Goal: Task Accomplishment & Management: Manage account settings

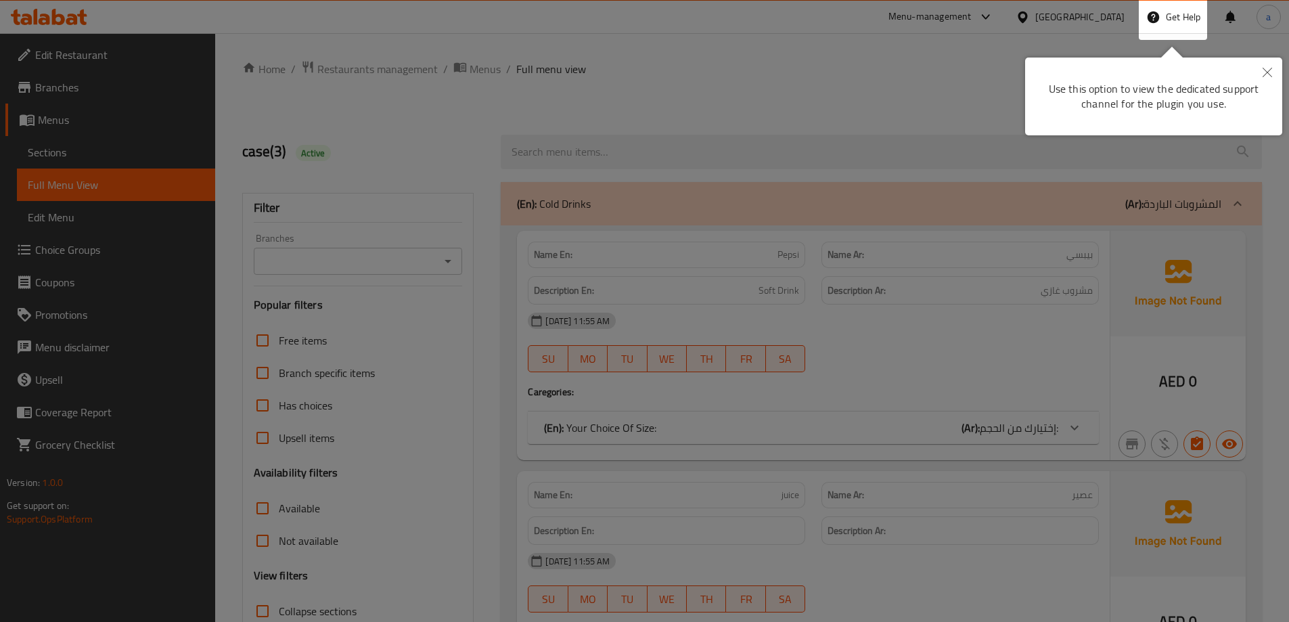
click at [1262, 70] on button "Close" at bounding box center [1268, 73] width 30 height 31
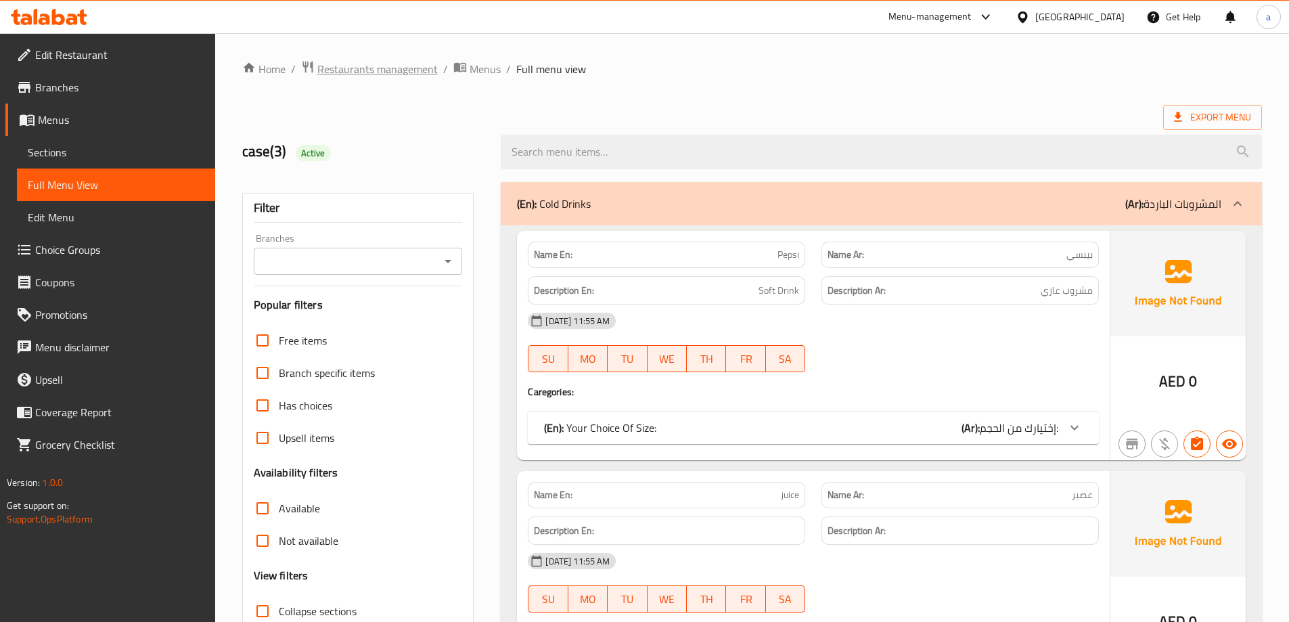
click at [370, 73] on span "Restaurants management" at bounding box center [377, 69] width 120 height 16
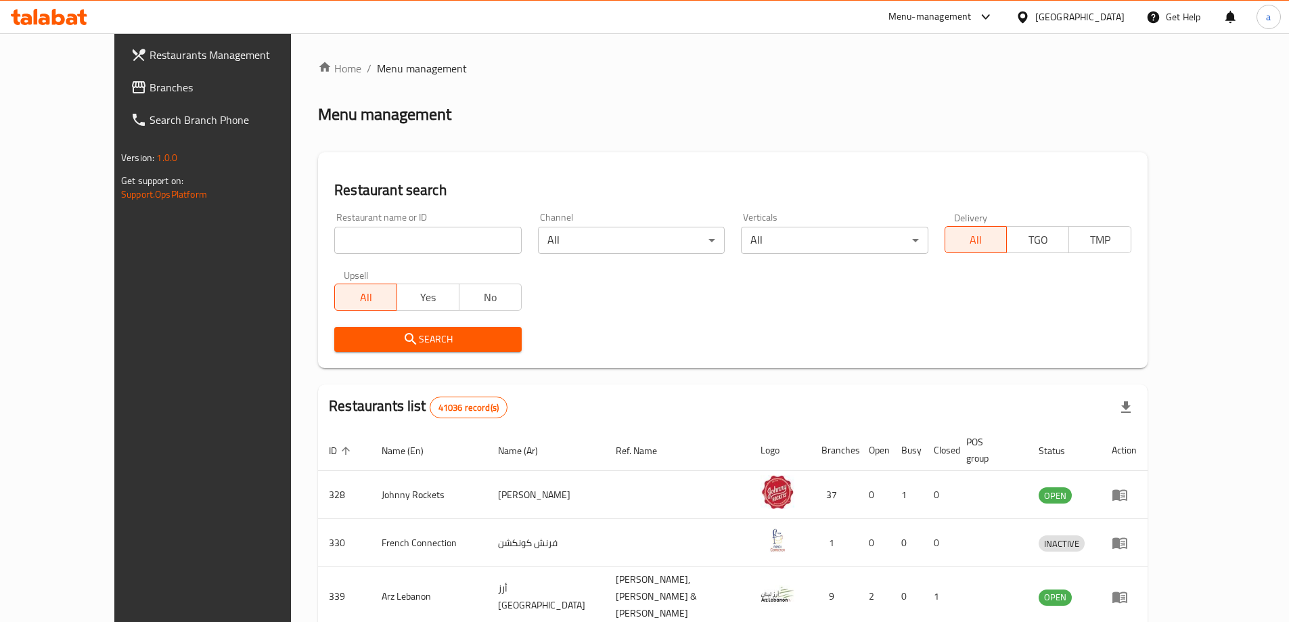
click at [150, 91] on span "Branches" at bounding box center [234, 87] width 169 height 16
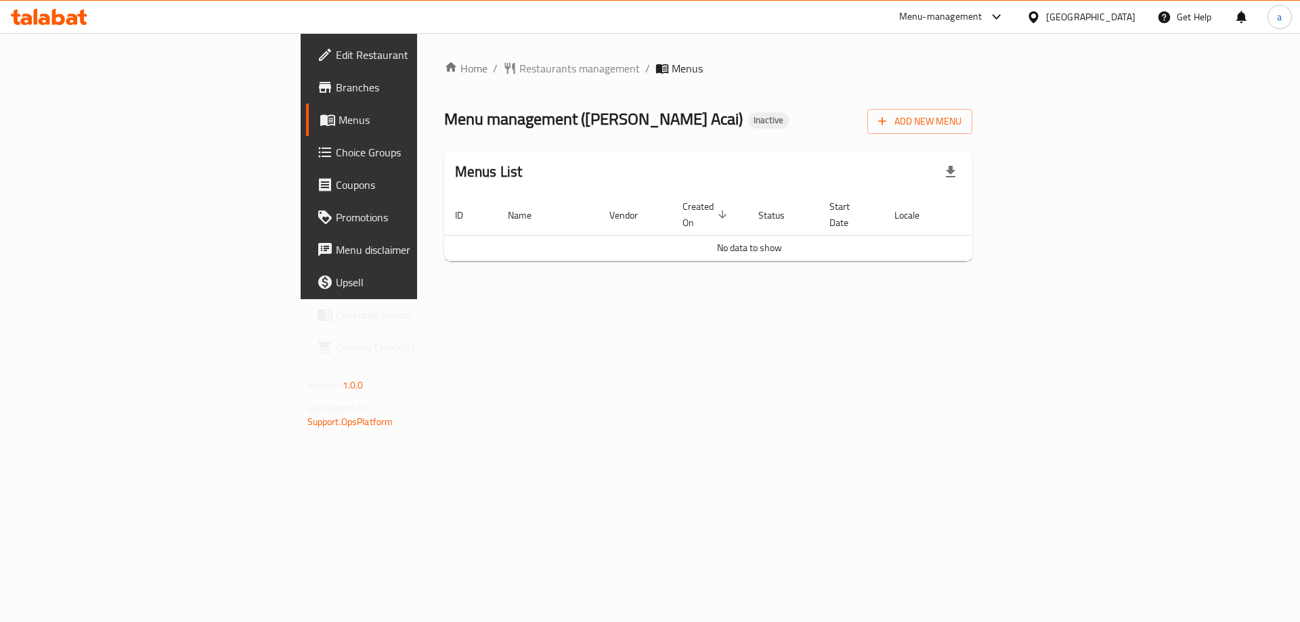
click at [336, 86] on span "Branches" at bounding box center [421, 87] width 171 height 16
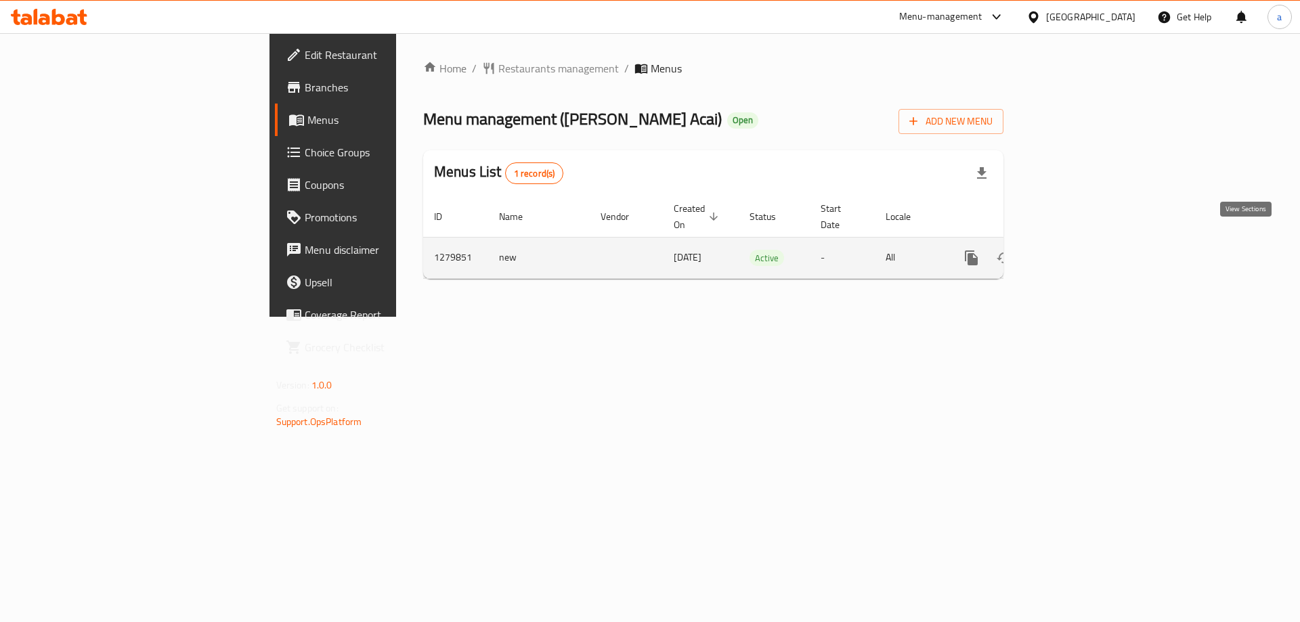
click at [1077, 250] on icon "enhanced table" at bounding box center [1069, 258] width 16 height 16
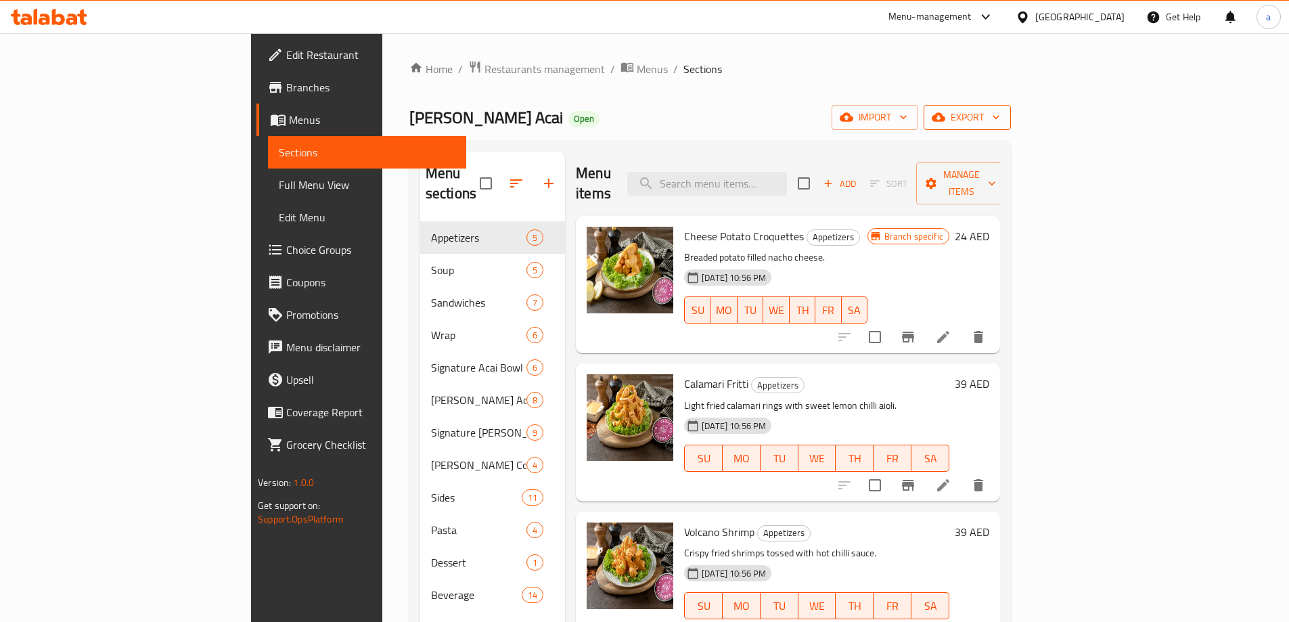
click at [1000, 110] on span "export" at bounding box center [968, 117] width 66 height 17
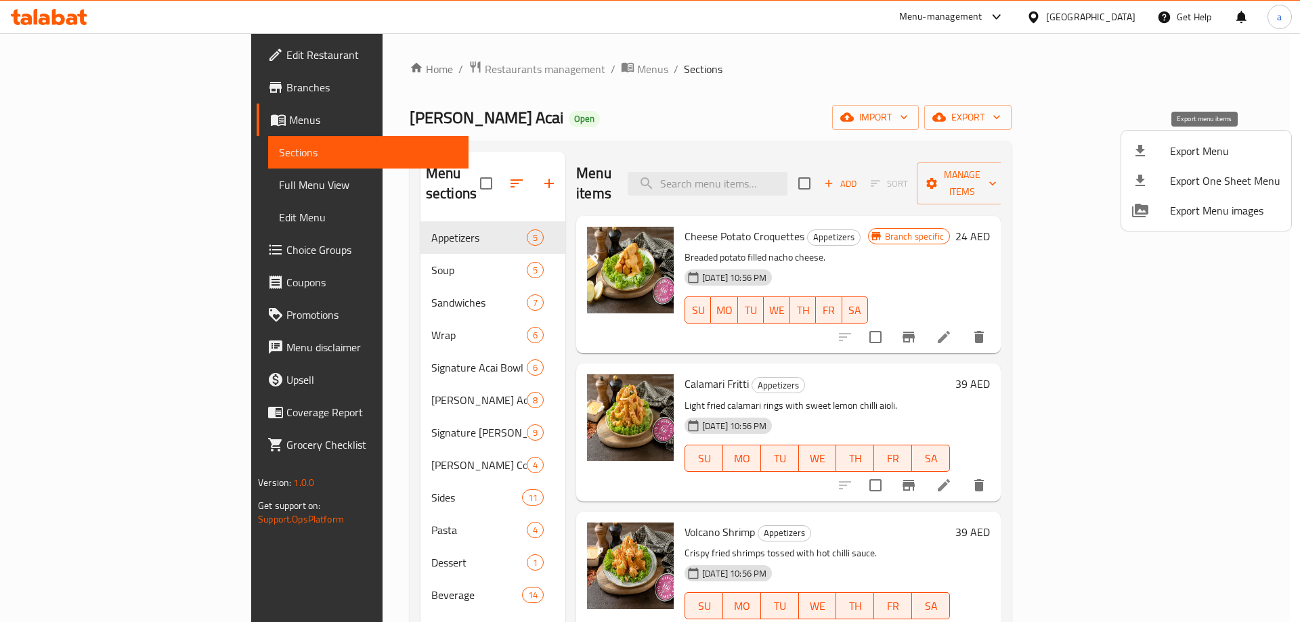
click at [1241, 158] on span "Export Menu" at bounding box center [1225, 151] width 110 height 16
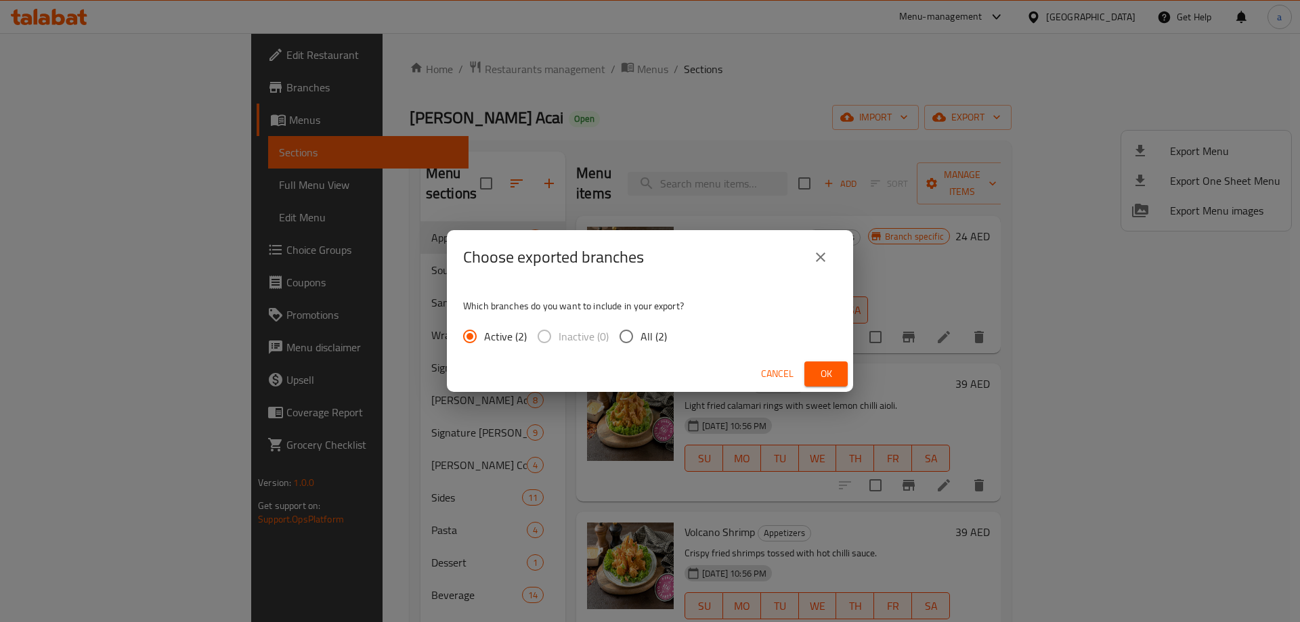
click at [642, 338] on span "All (2)" at bounding box center [653, 336] width 26 height 16
click at [640, 338] on input "All (2)" at bounding box center [626, 336] width 28 height 28
radio input "true"
click at [821, 370] on span "Ok" at bounding box center [826, 374] width 22 height 17
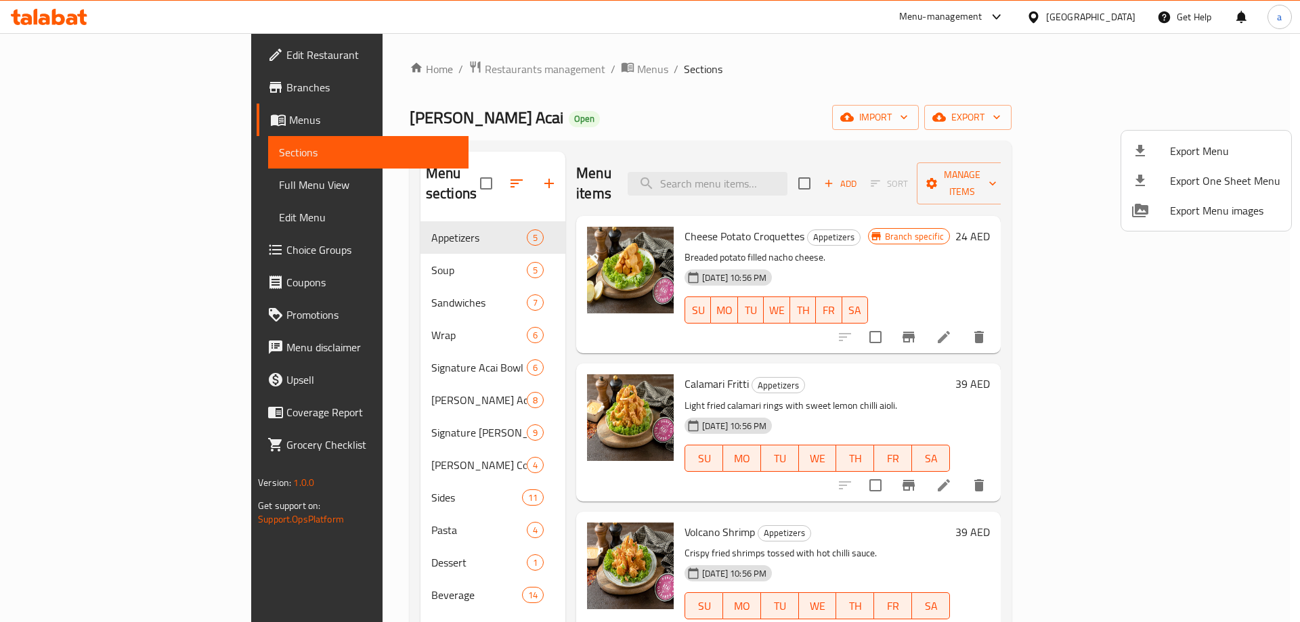
click at [141, 51] on div at bounding box center [650, 311] width 1300 height 622
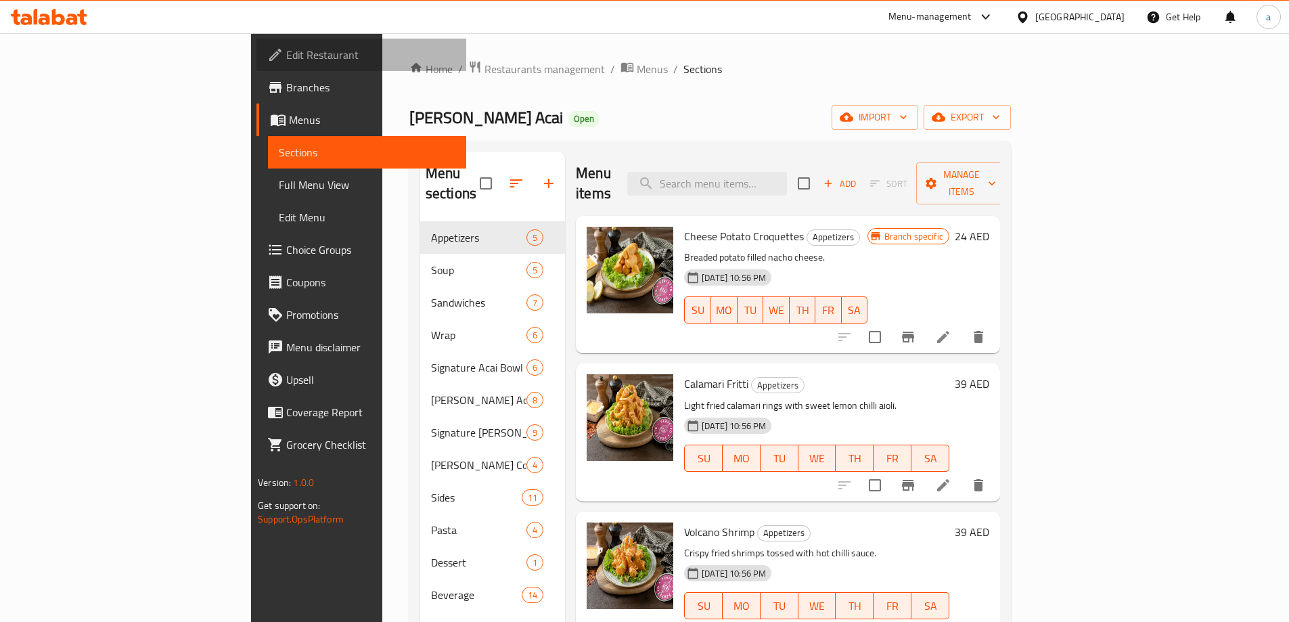
click at [286, 51] on span "Edit Restaurant" at bounding box center [370, 55] width 169 height 16
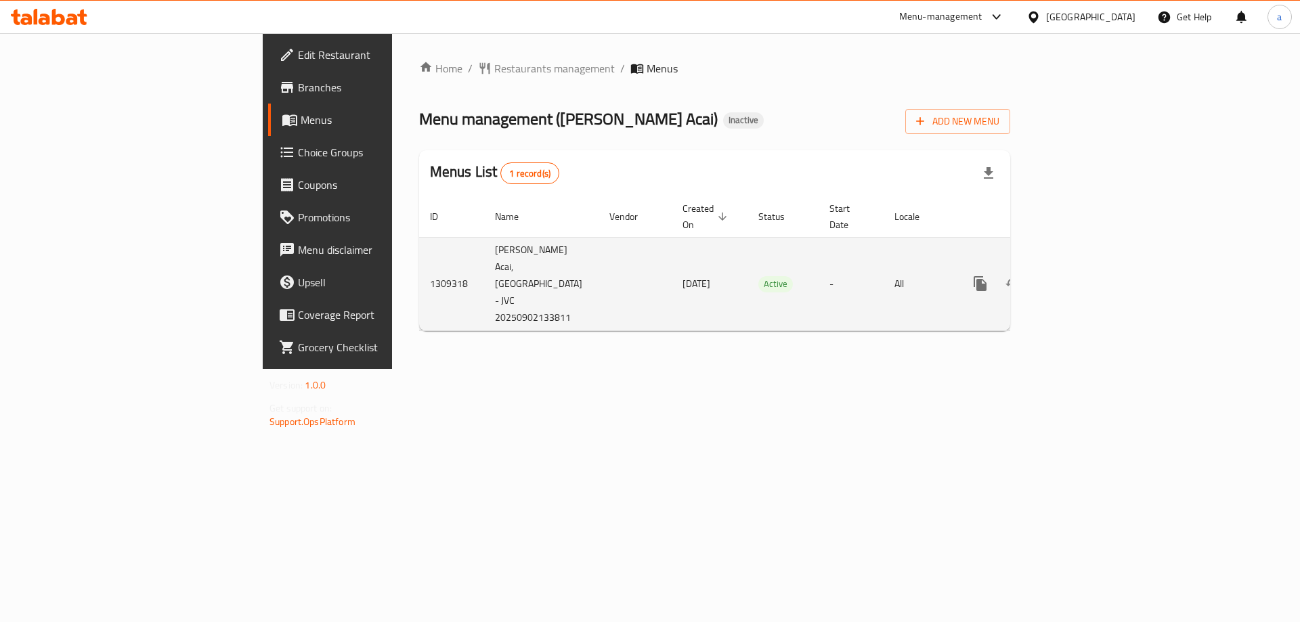
click at [419, 257] on td "1309318" at bounding box center [451, 283] width 65 height 93
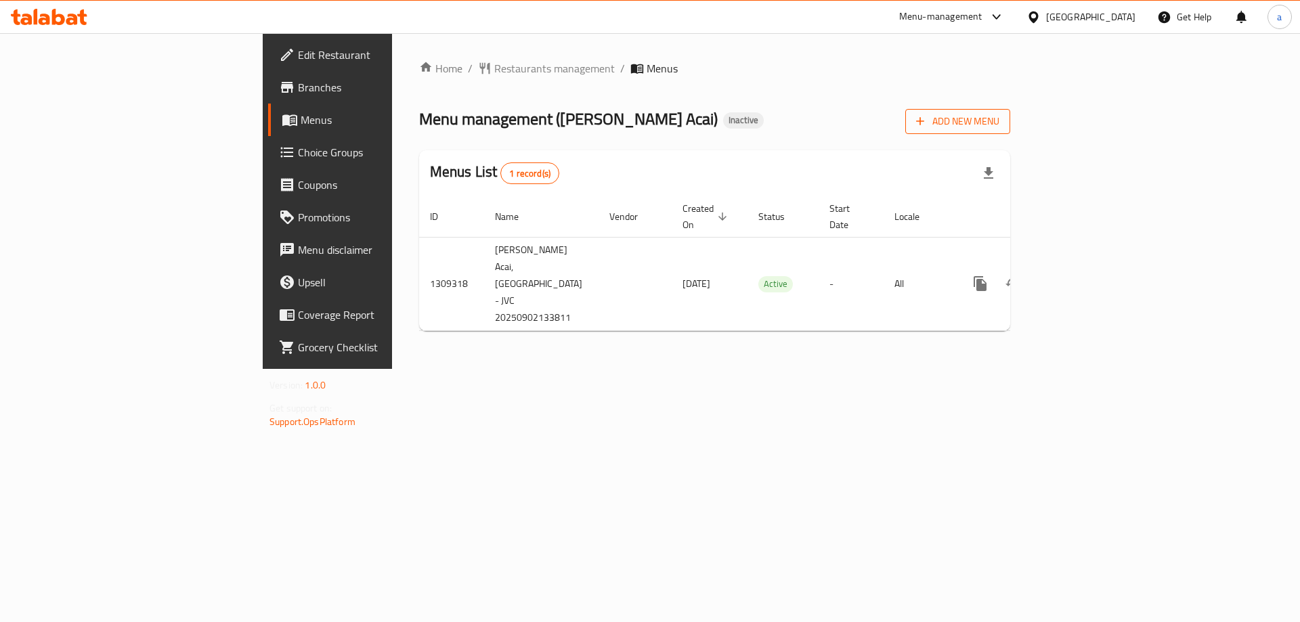
click at [999, 125] on span "Add New Menu" at bounding box center [957, 121] width 83 height 17
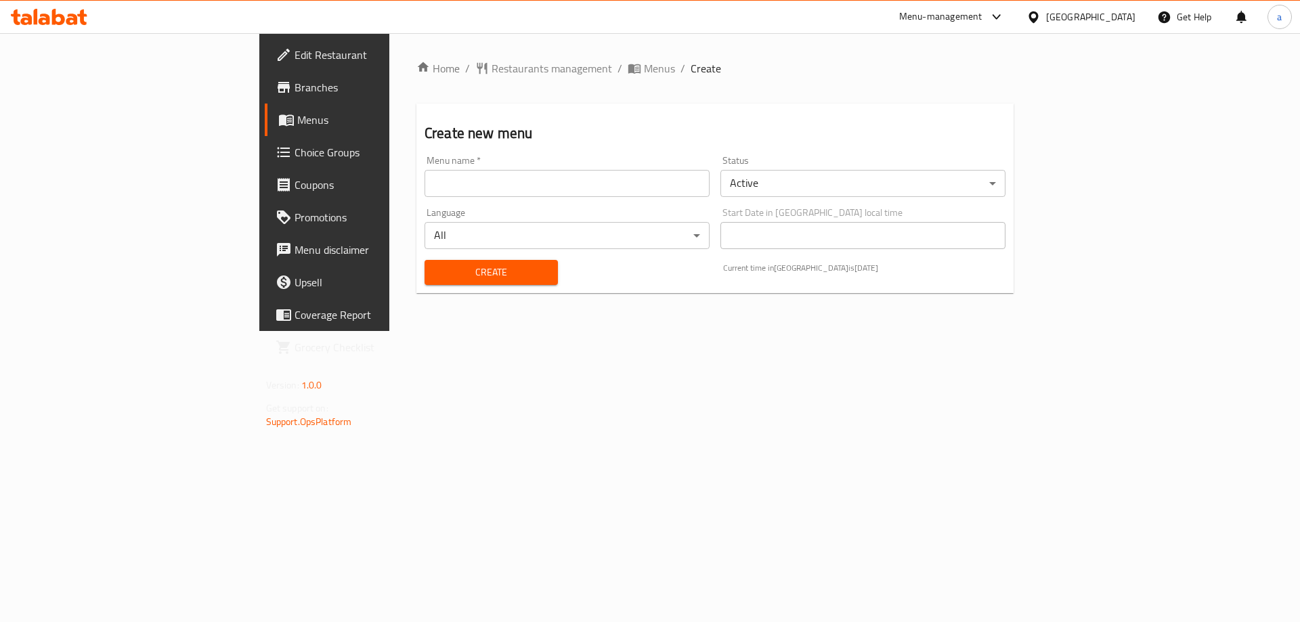
click at [532, 184] on input "text" at bounding box center [566, 183] width 285 height 27
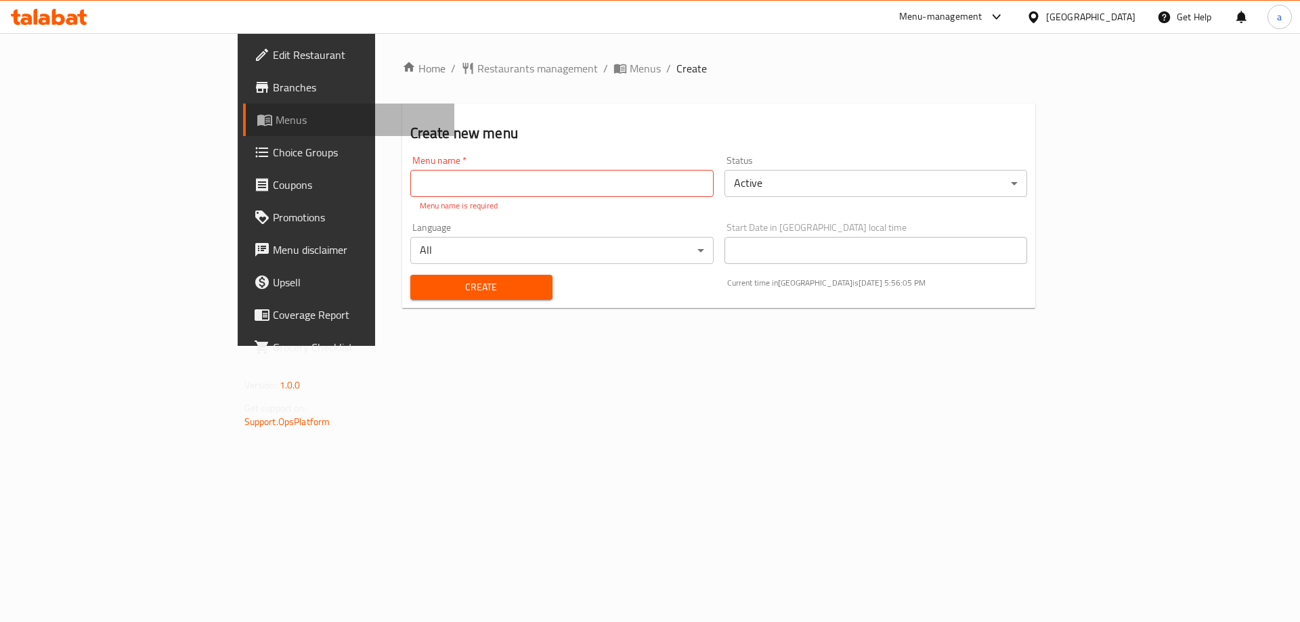
click at [275, 127] on span "Menus" at bounding box center [359, 120] width 169 height 16
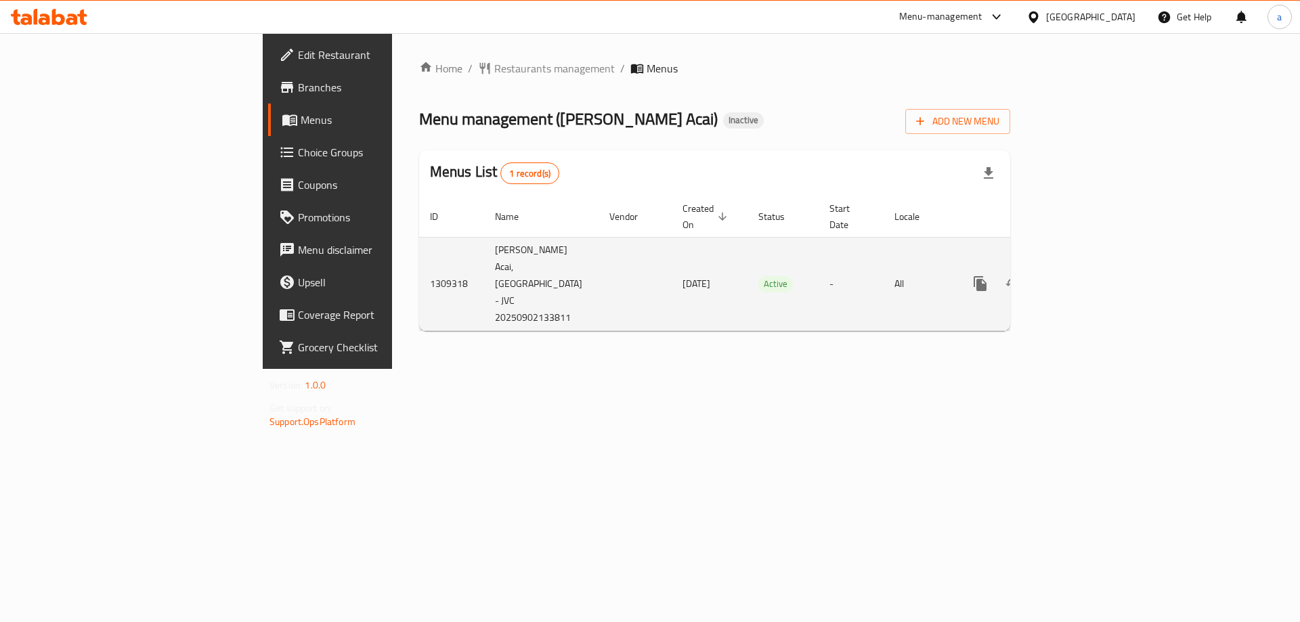
click at [1094, 267] on link "enhanced table" at bounding box center [1077, 283] width 32 height 32
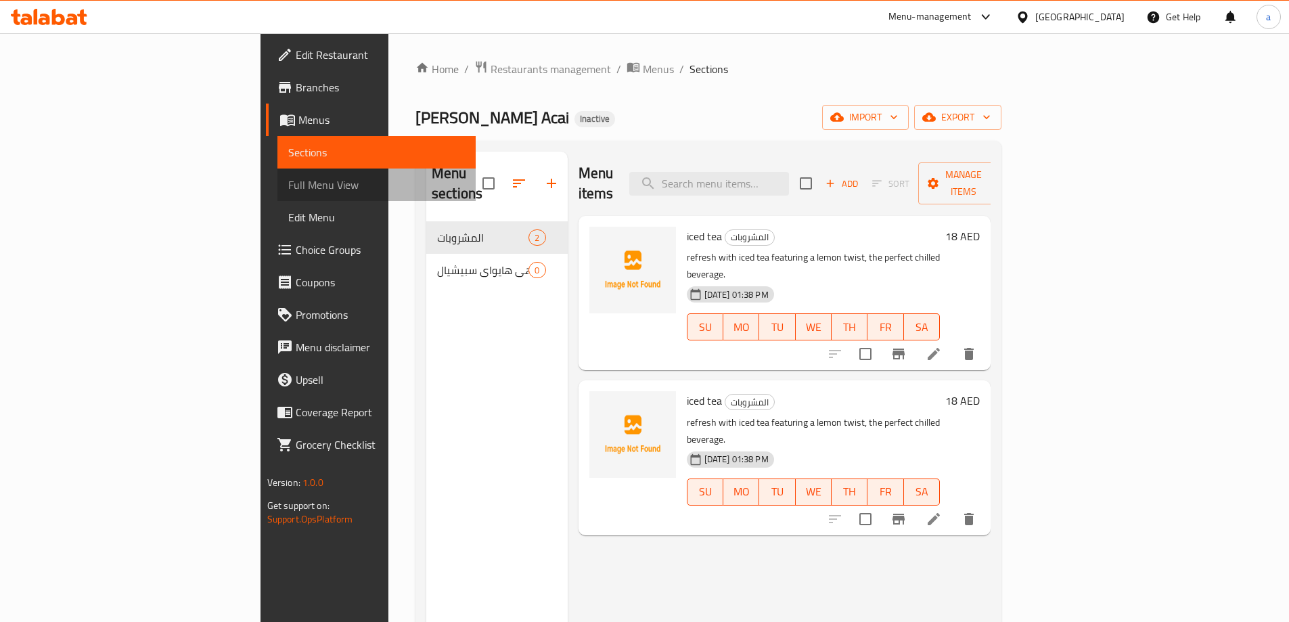
click at [288, 177] on span "Full Menu View" at bounding box center [376, 185] width 177 height 16
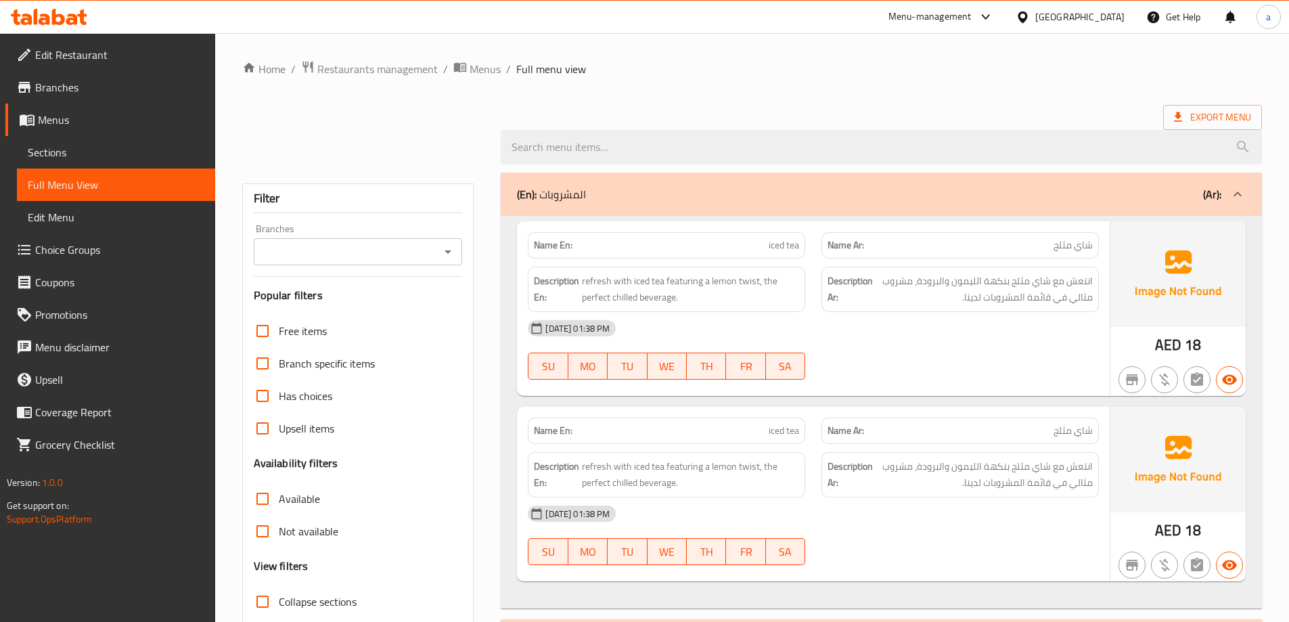
click at [78, 133] on link "Menus" at bounding box center [110, 120] width 210 height 32
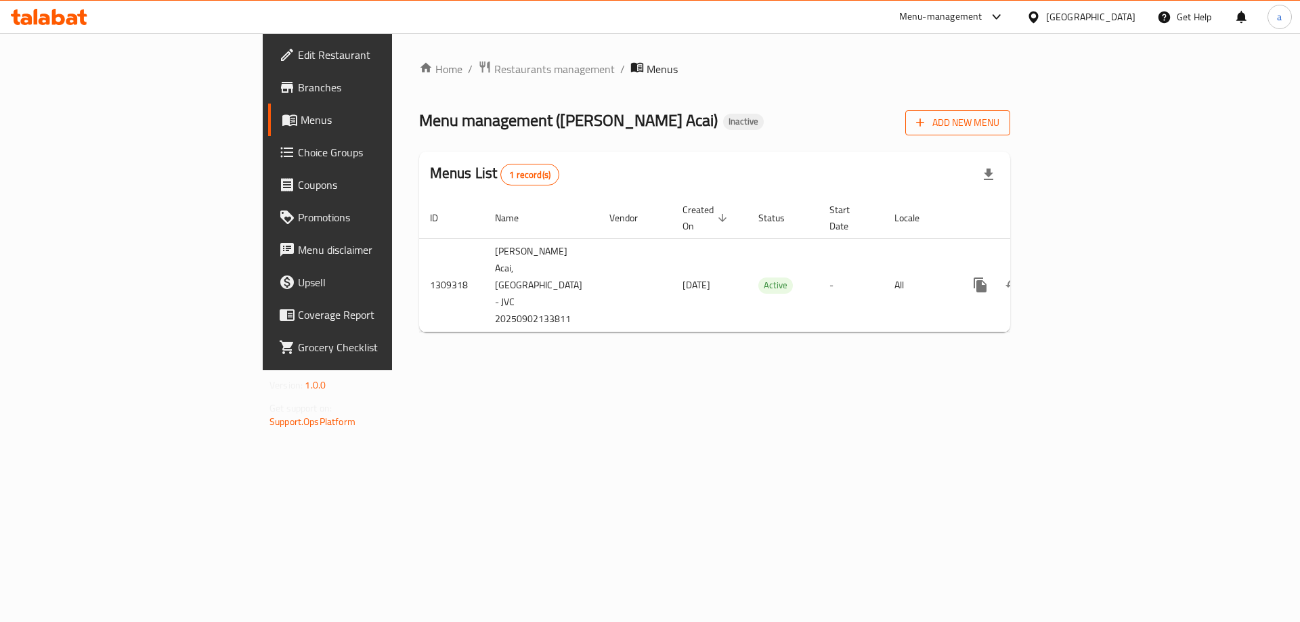
click at [999, 127] on span "Add New Menu" at bounding box center [957, 122] width 83 height 17
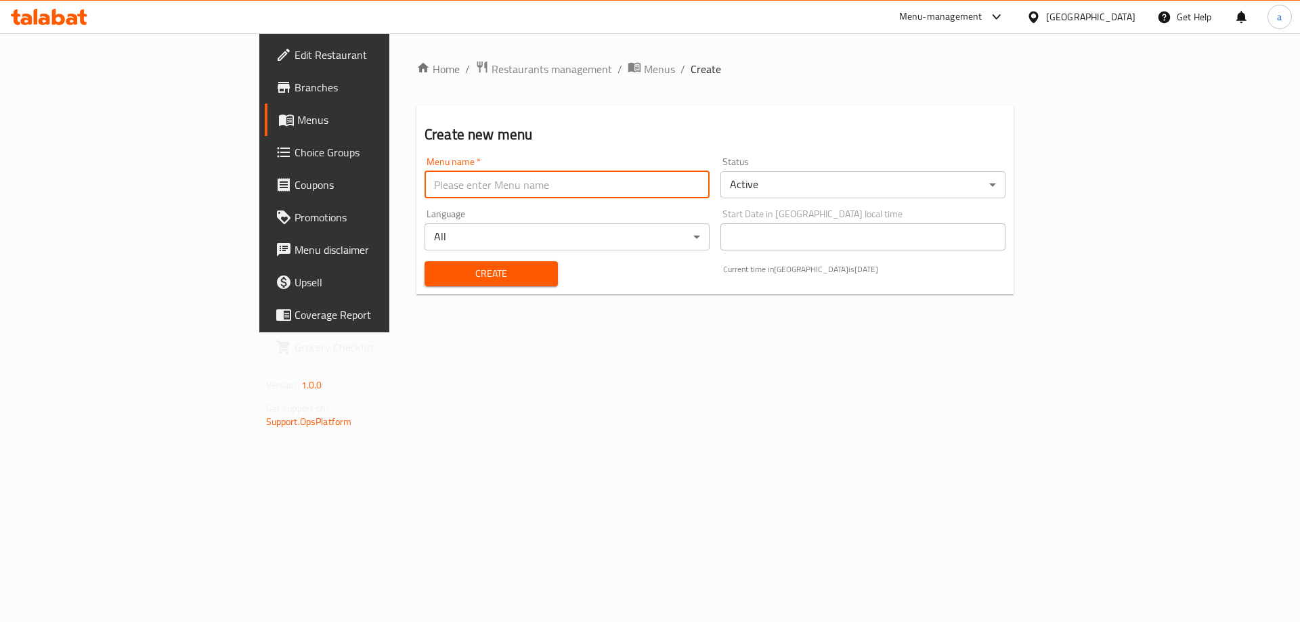
click at [493, 187] on input "text" at bounding box center [566, 184] width 285 height 27
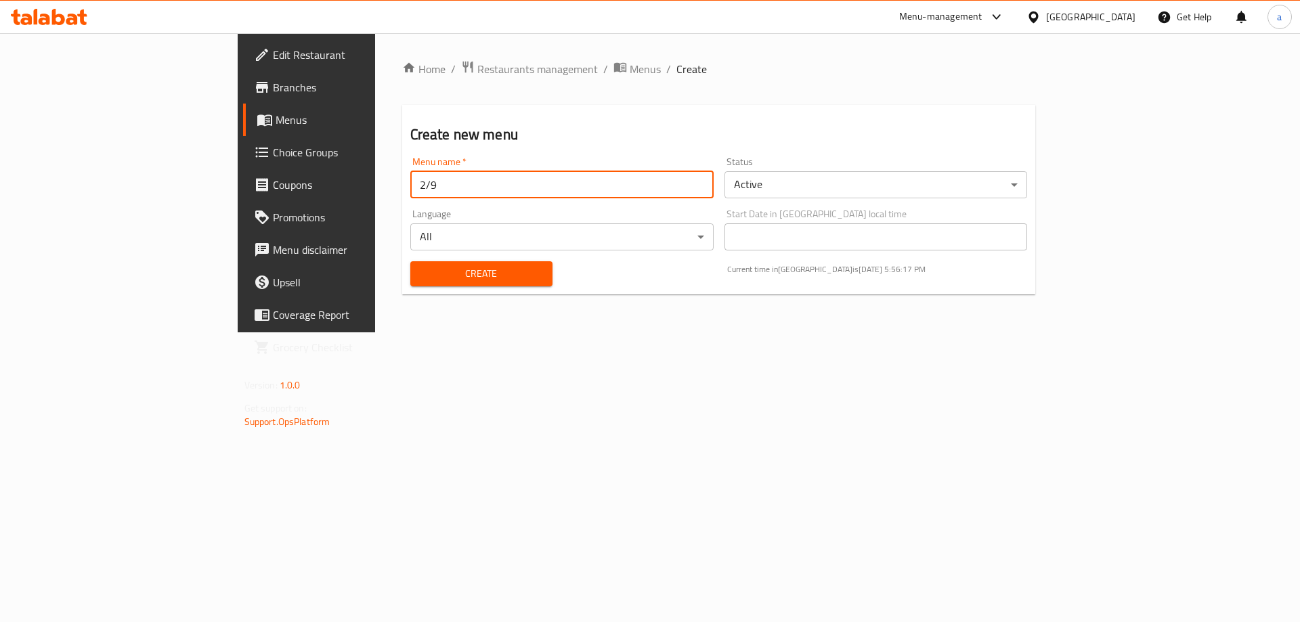
type input "2/9"
click at [410, 261] on button "Create" at bounding box center [481, 273] width 142 height 25
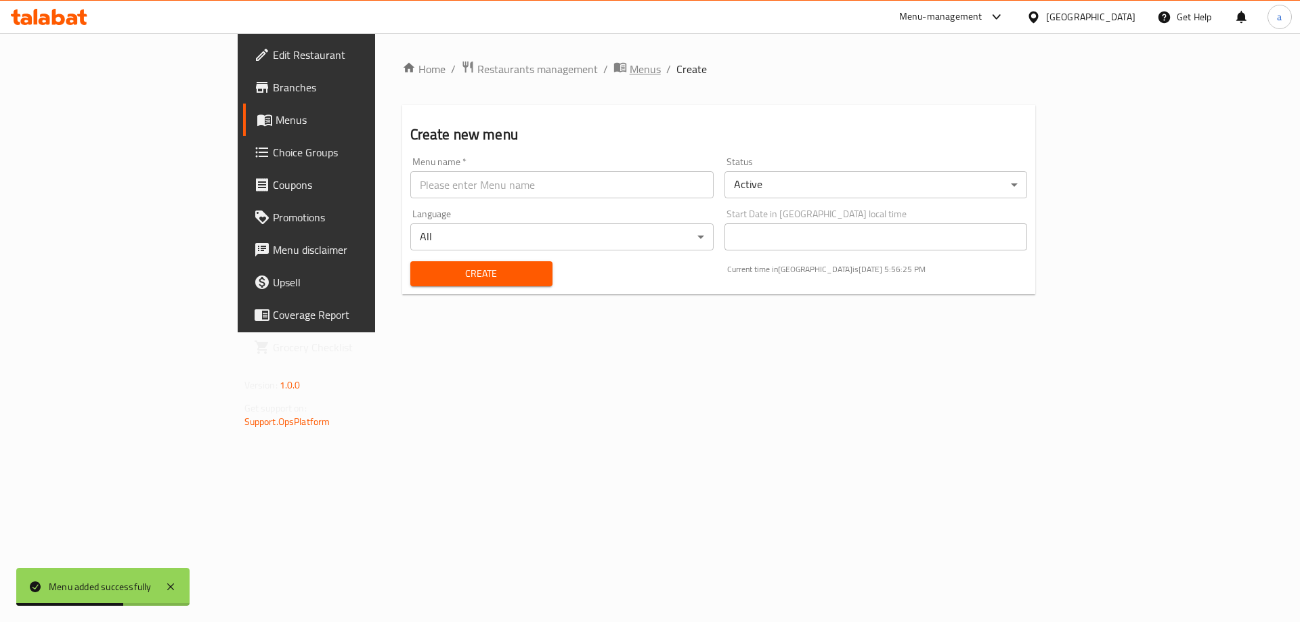
click at [629, 74] on span "Menus" at bounding box center [644, 69] width 31 height 16
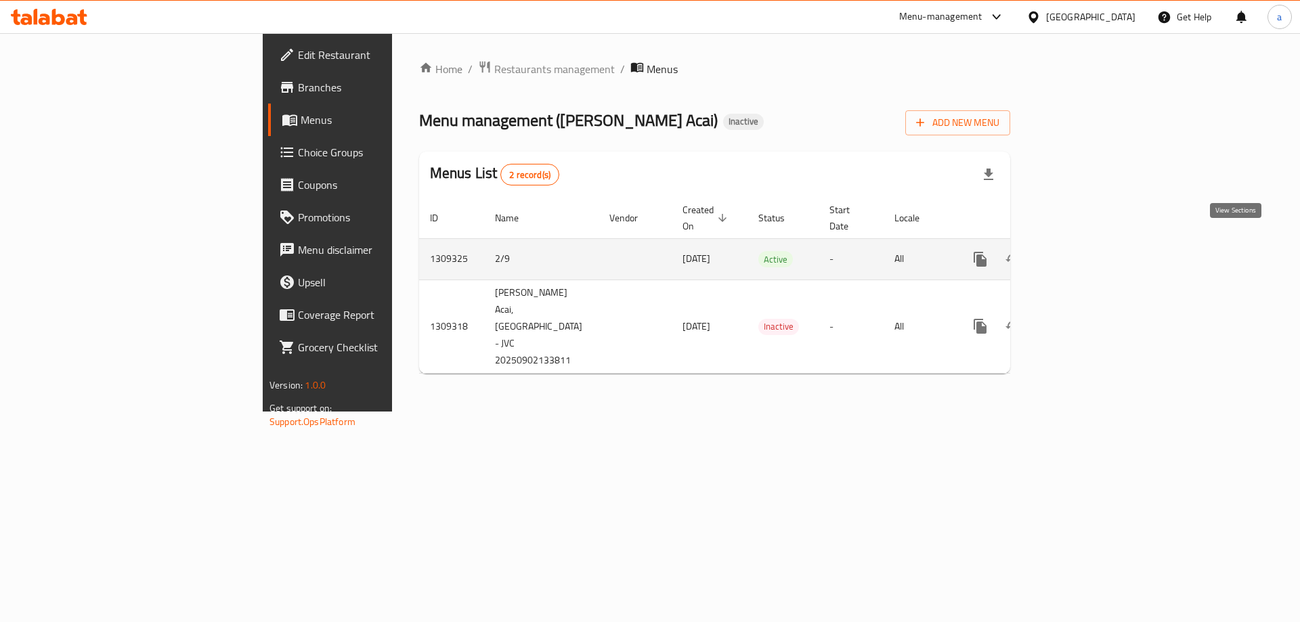
click at [1086, 251] on icon "enhanced table" at bounding box center [1077, 259] width 16 height 16
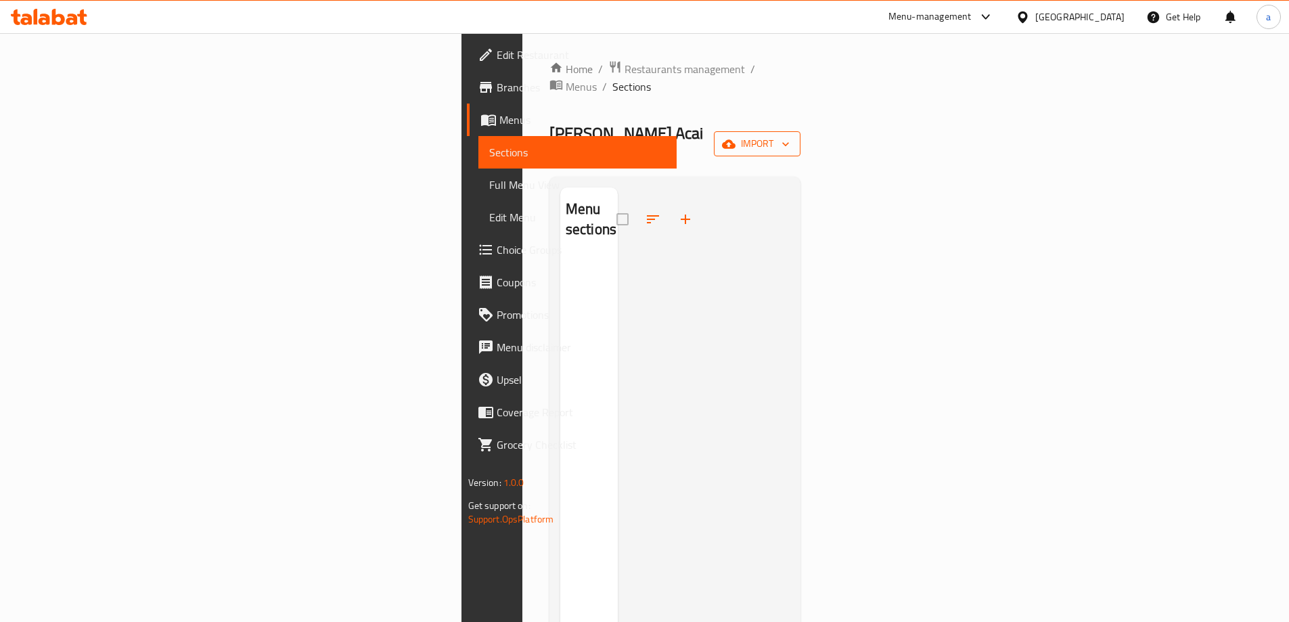
click at [801, 131] on button "import" at bounding box center [757, 143] width 87 height 25
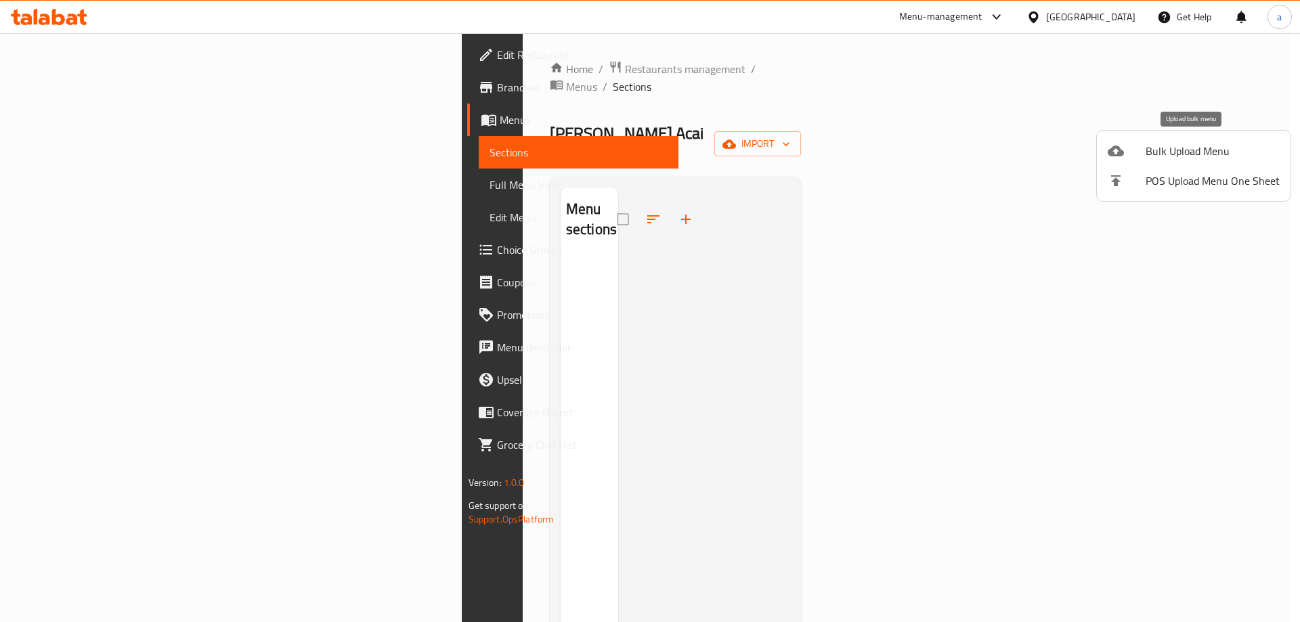
click at [1128, 155] on div at bounding box center [1126, 151] width 38 height 16
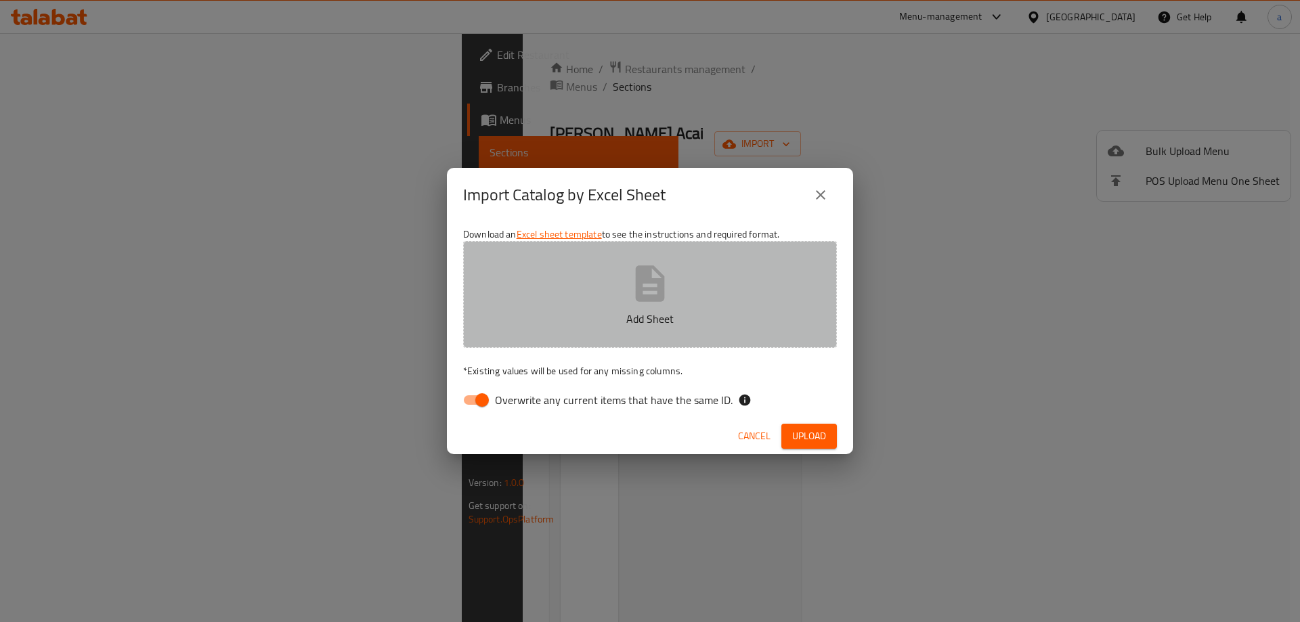
click at [739, 288] on button "Add Sheet" at bounding box center [650, 294] width 374 height 107
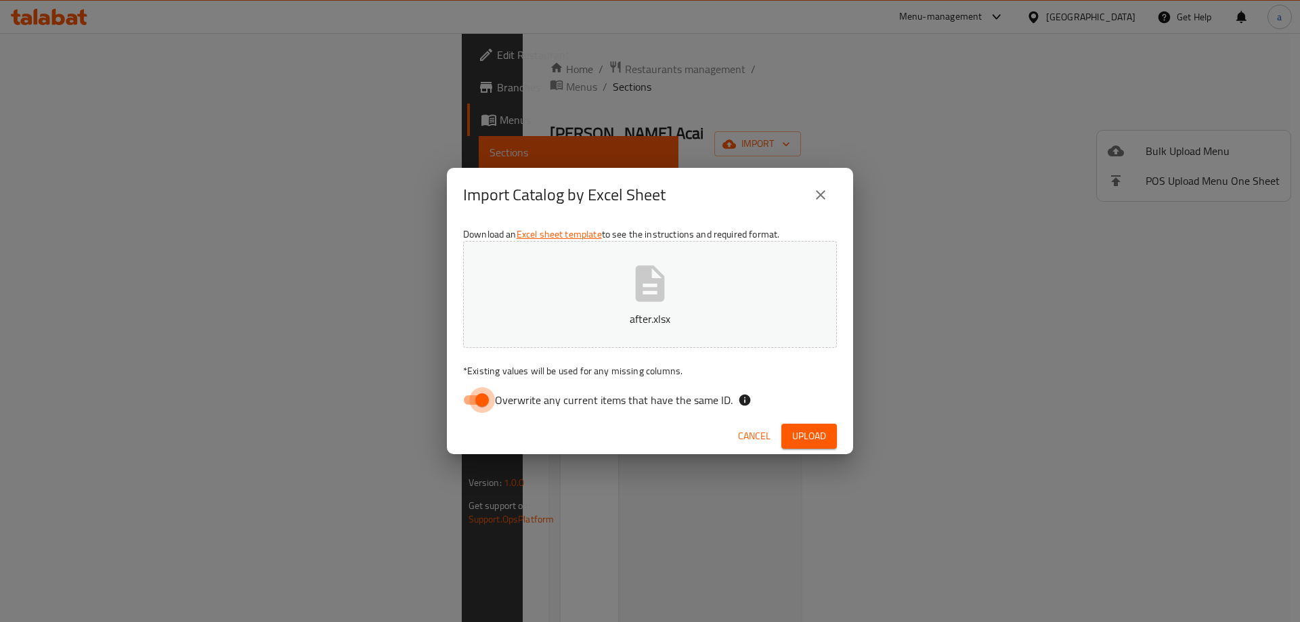
click at [469, 404] on input "Overwrite any current items that have the same ID." at bounding box center [481, 400] width 77 height 26
checkbox input "false"
click at [808, 437] on span "Upload" at bounding box center [809, 436] width 34 height 17
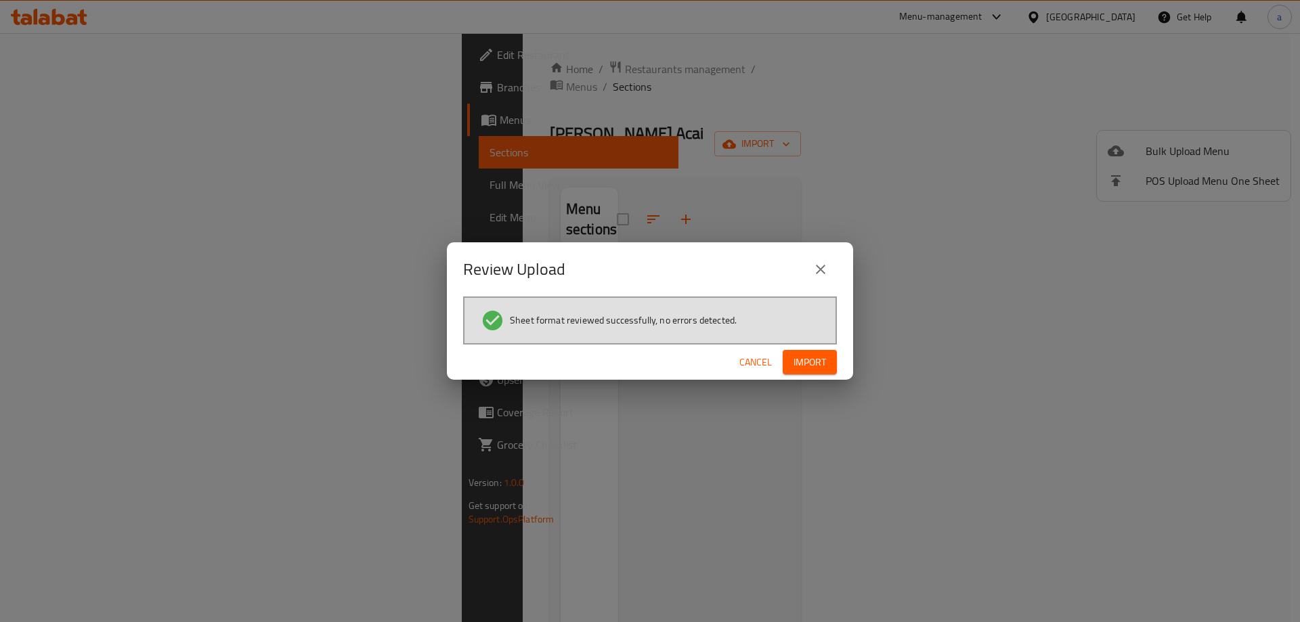
click at [799, 367] on span "Import" at bounding box center [809, 362] width 32 height 17
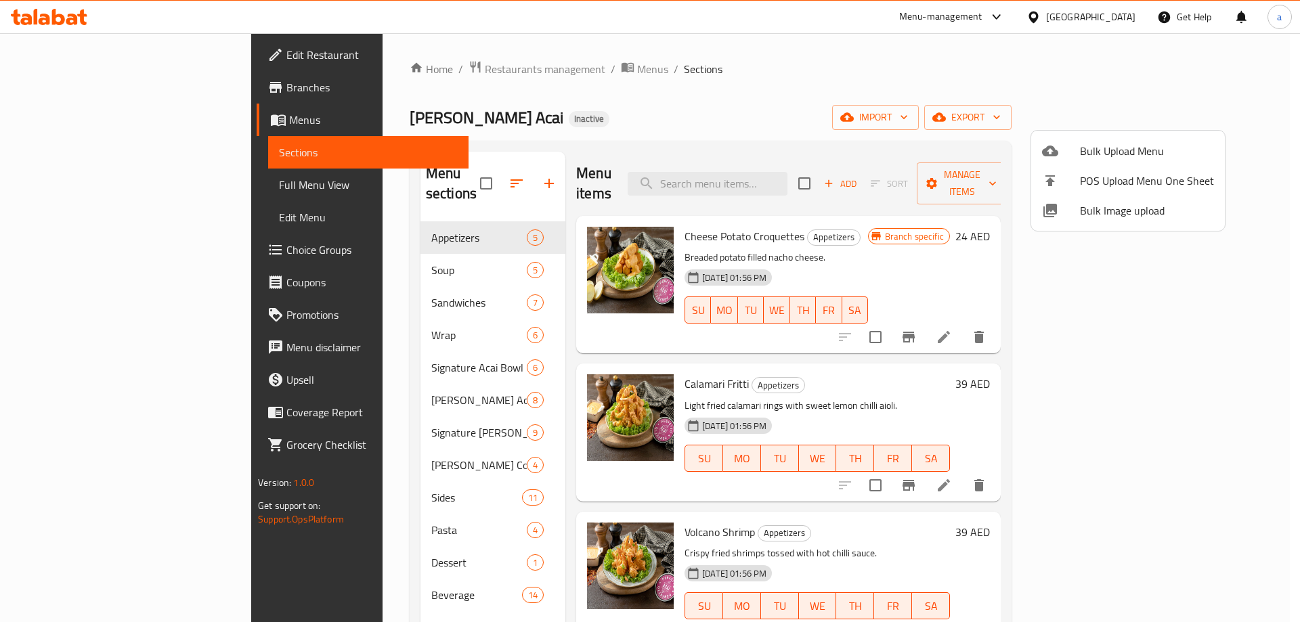
click at [784, 78] on div at bounding box center [650, 311] width 1300 height 622
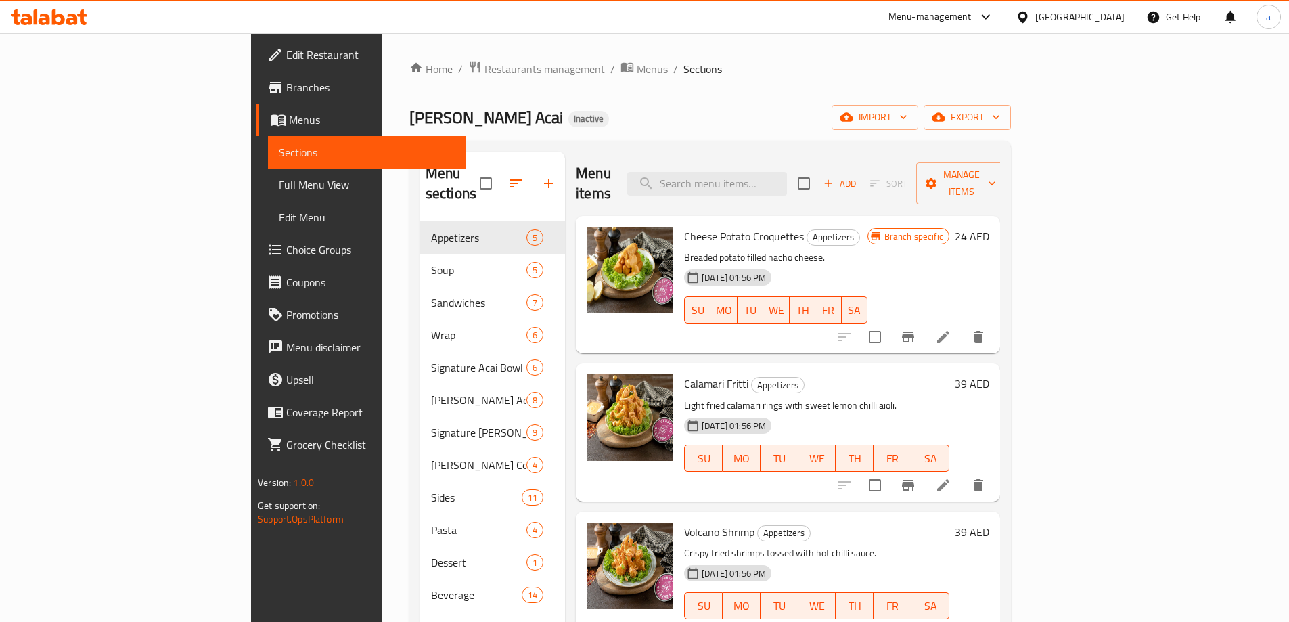
click at [1036, 20] on div "United Arab Emirates" at bounding box center [1070, 16] width 109 height 15
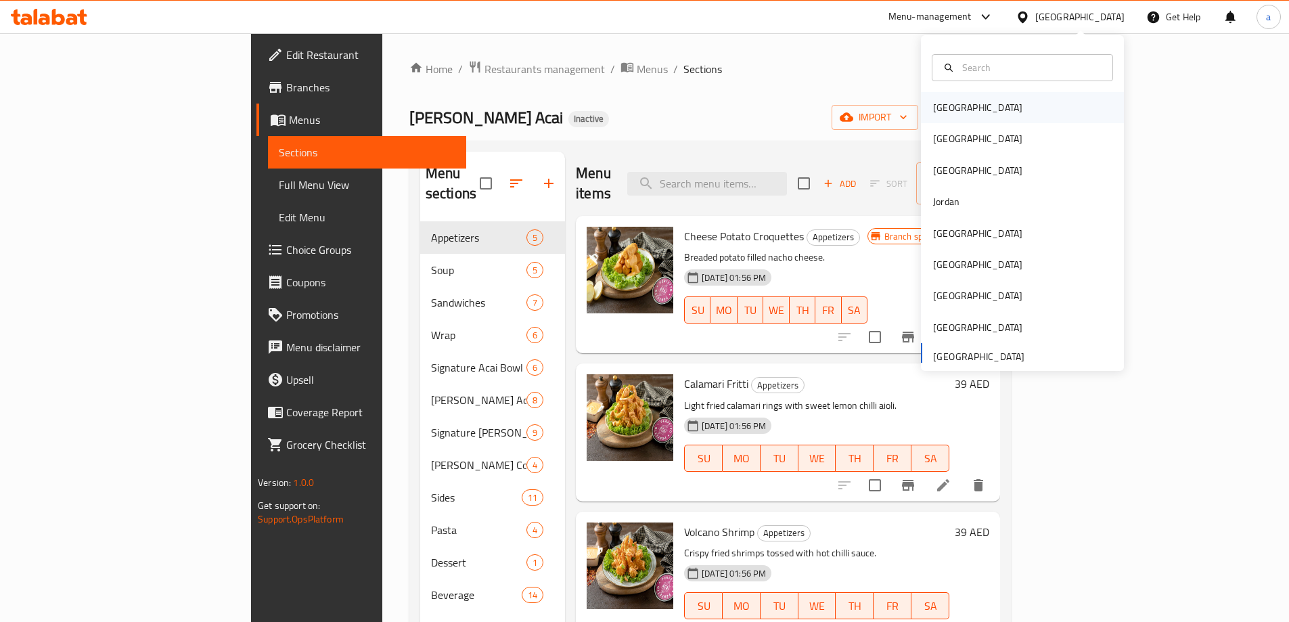
click at [961, 107] on div "[GEOGRAPHIC_DATA]" at bounding box center [978, 107] width 111 height 31
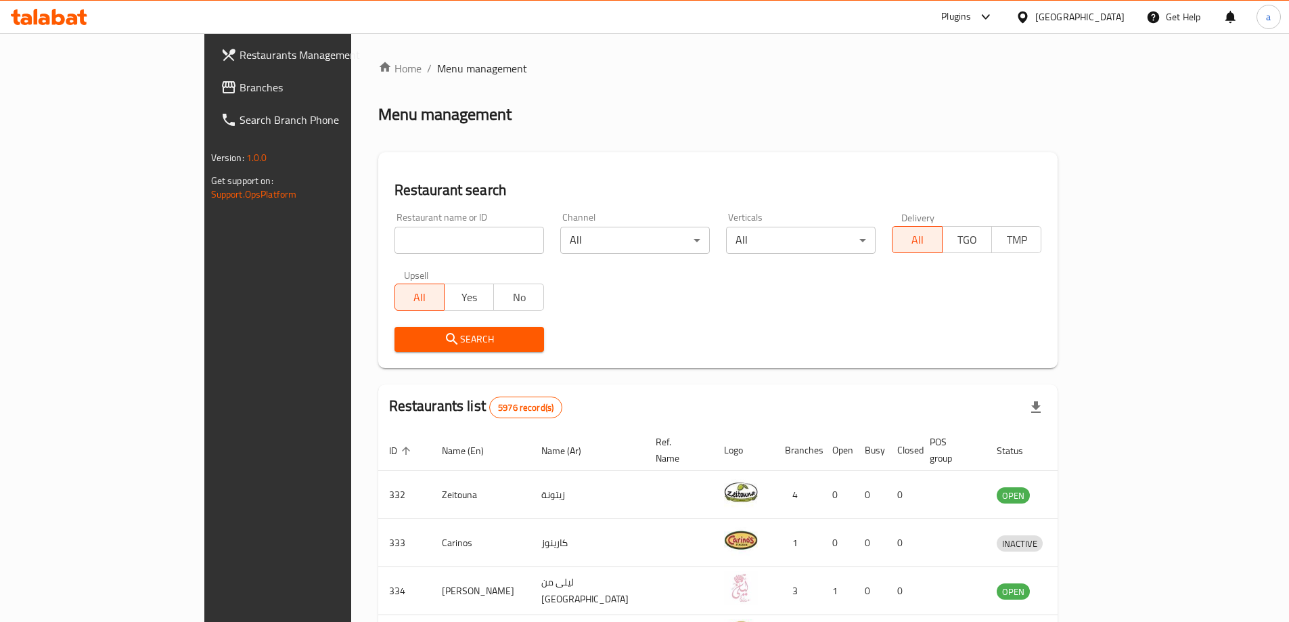
click at [240, 91] on span "Branches" at bounding box center [324, 87] width 169 height 16
